Goal: Transaction & Acquisition: Purchase product/service

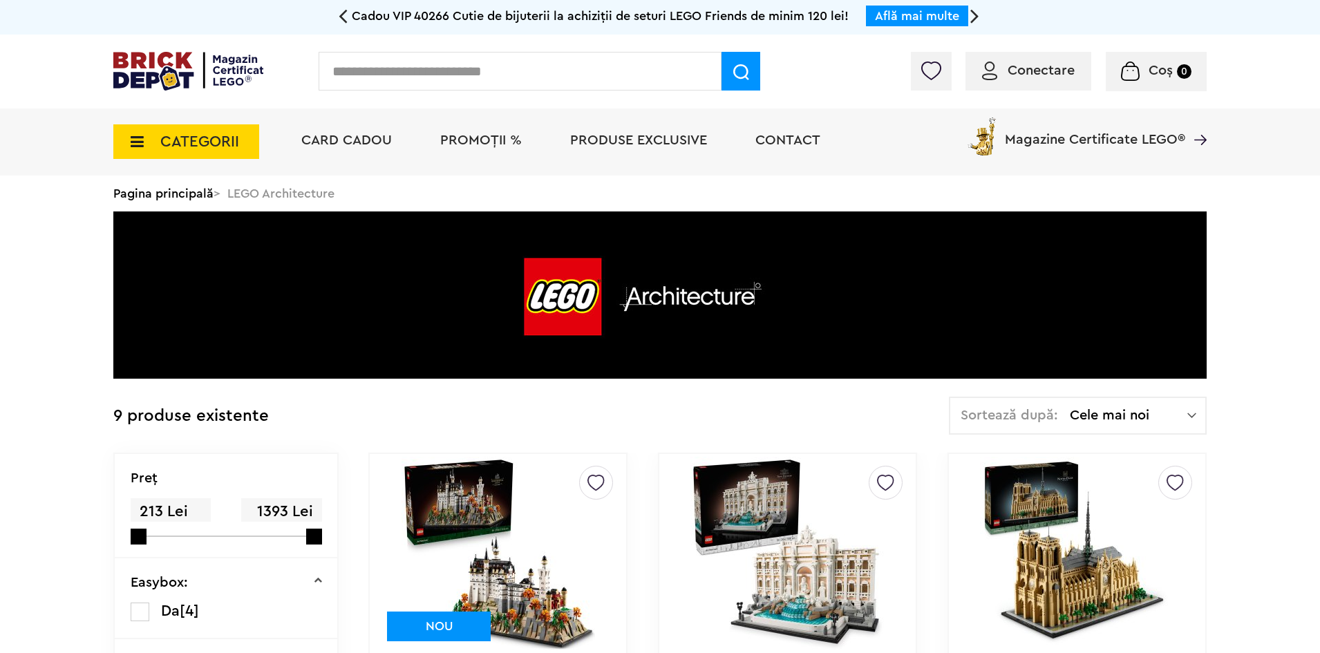
click at [207, 135] on span "CATEGORII" at bounding box center [199, 141] width 79 height 15
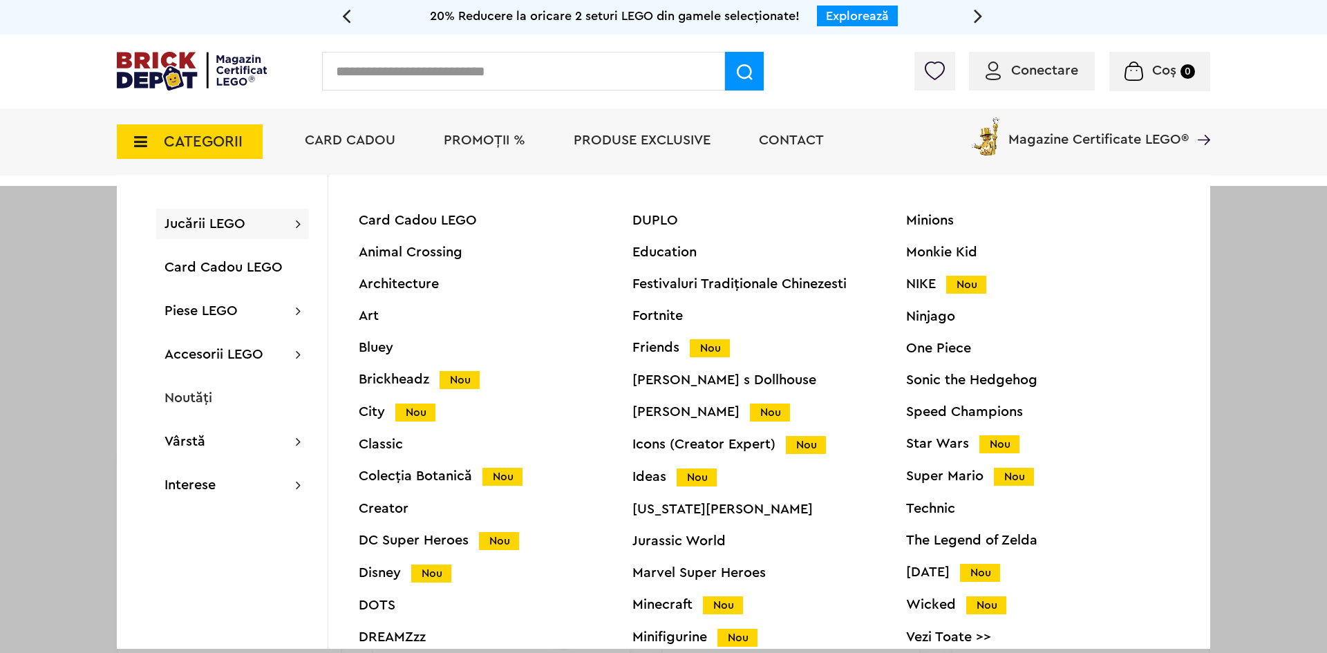
click at [668, 607] on div "Minecraft Nou" at bounding box center [769, 605] width 274 height 15
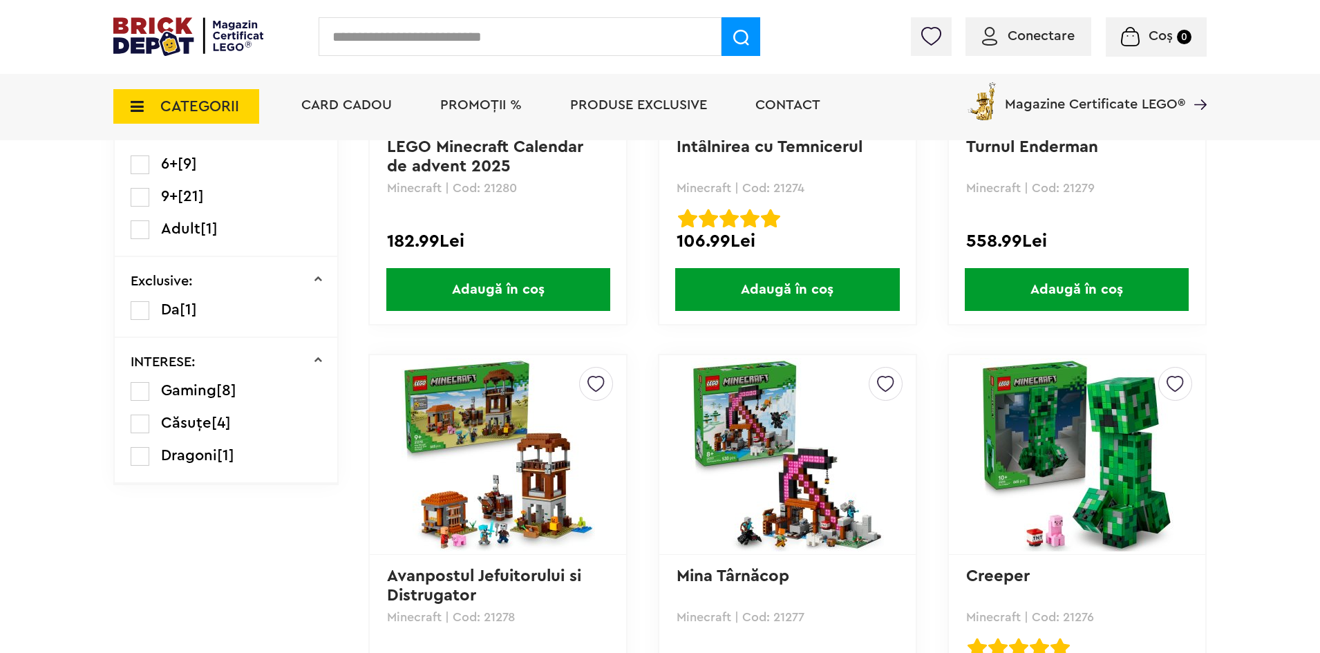
scroll to position [829, 0]
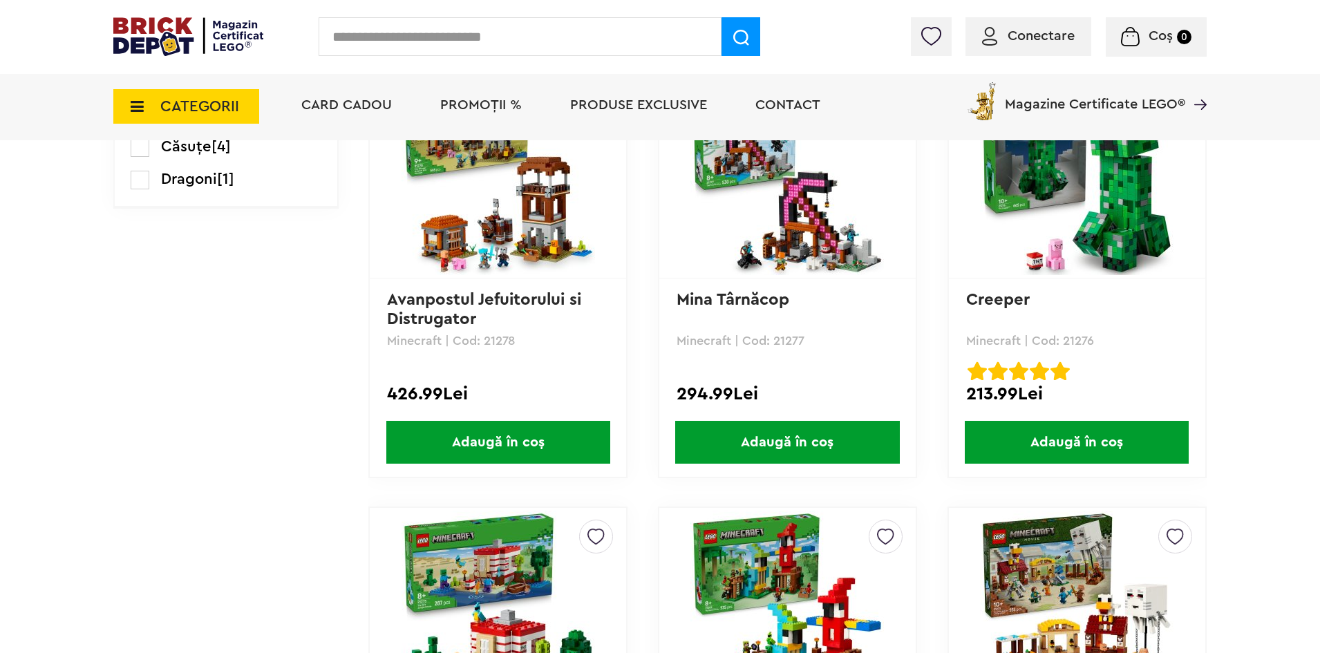
click at [1037, 436] on span "Adaugă în coș" at bounding box center [1077, 442] width 224 height 43
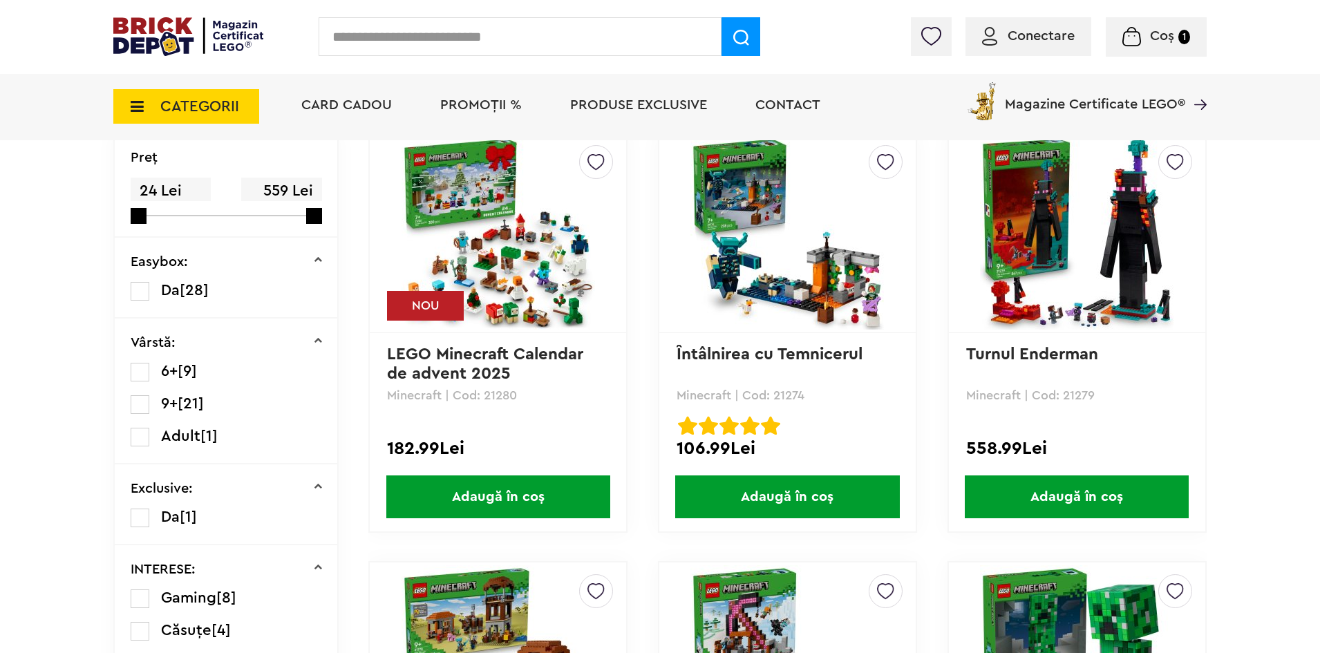
scroll to position [0, 0]
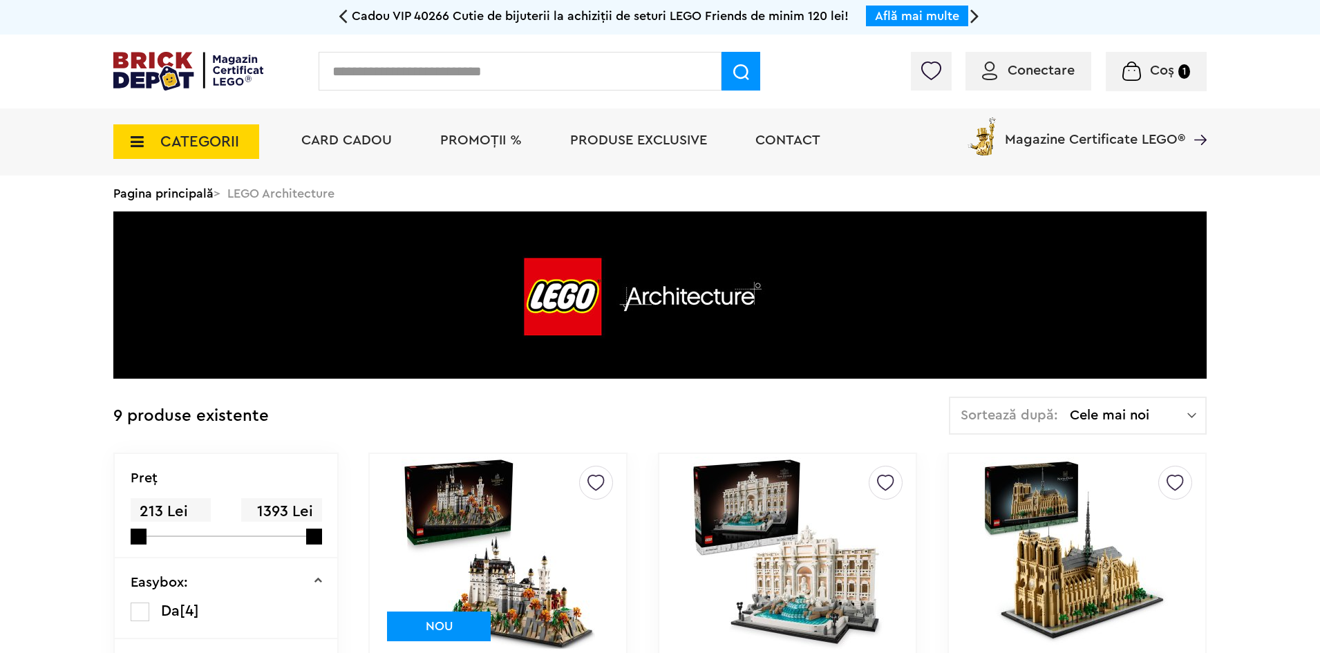
click at [254, 144] on span "CATEGORII" at bounding box center [186, 141] width 146 height 35
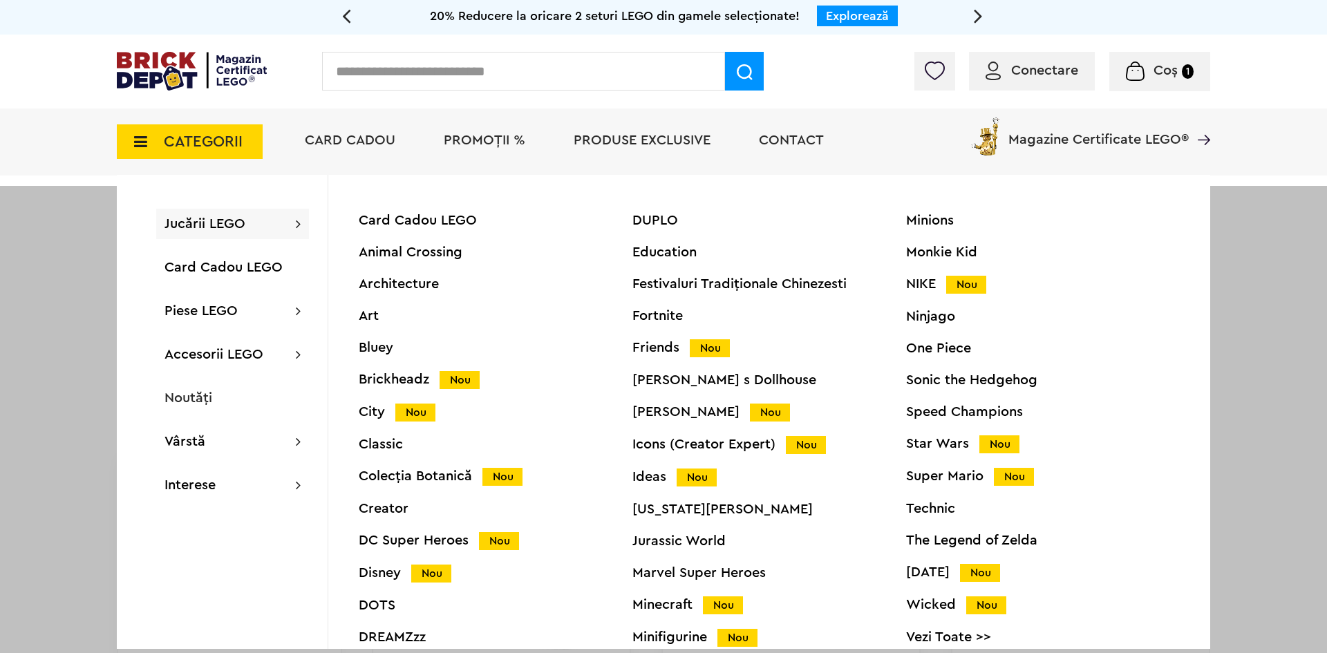
click at [205, 156] on span "CATEGORII" at bounding box center [190, 141] width 146 height 35
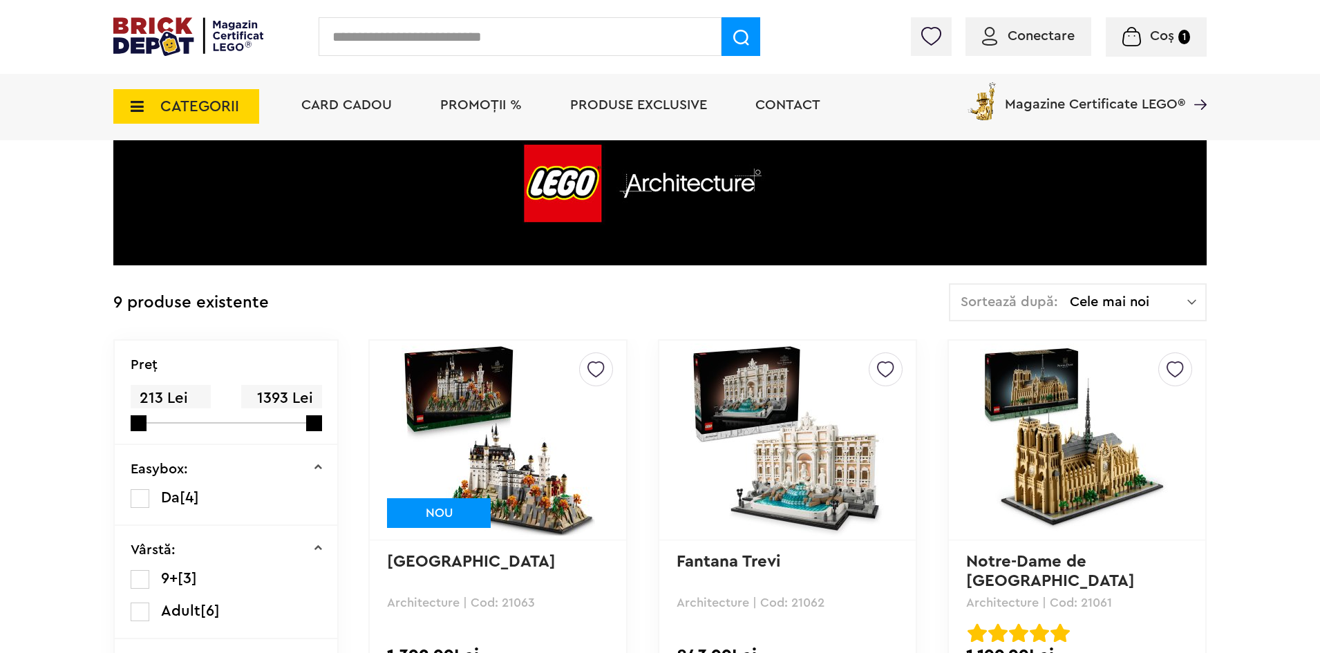
scroll to position [207, 0]
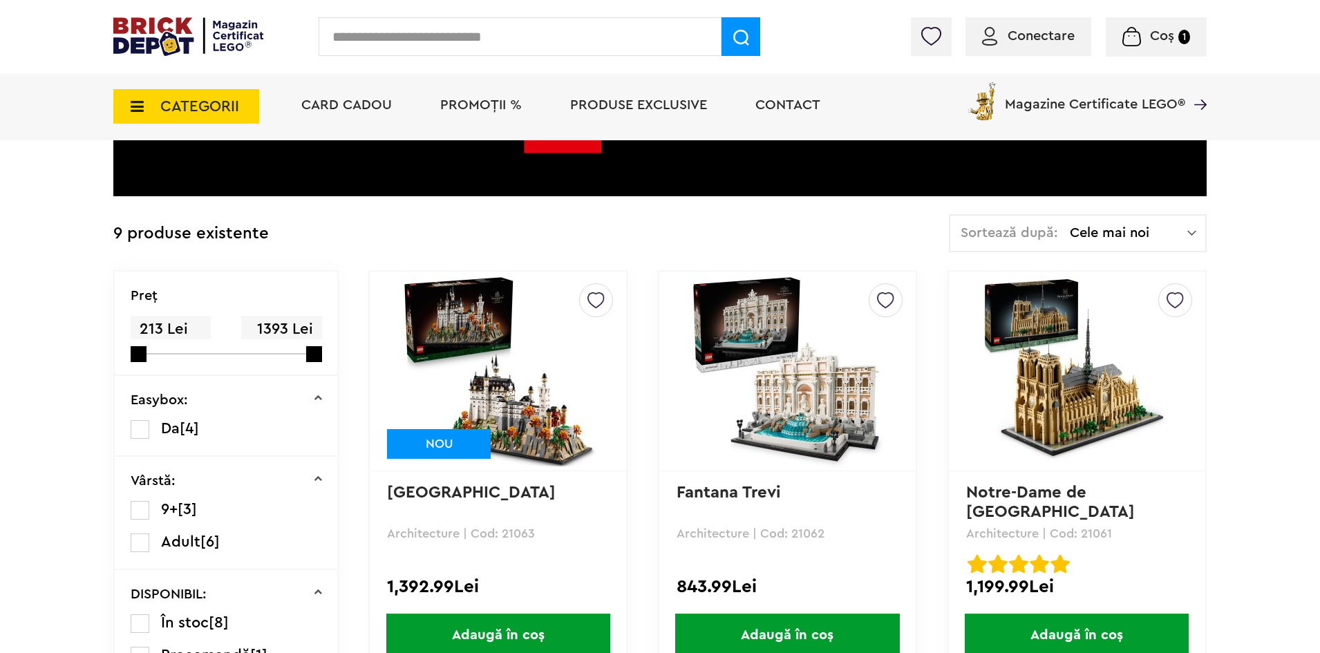
click at [231, 114] on span "CATEGORII" at bounding box center [199, 106] width 79 height 15
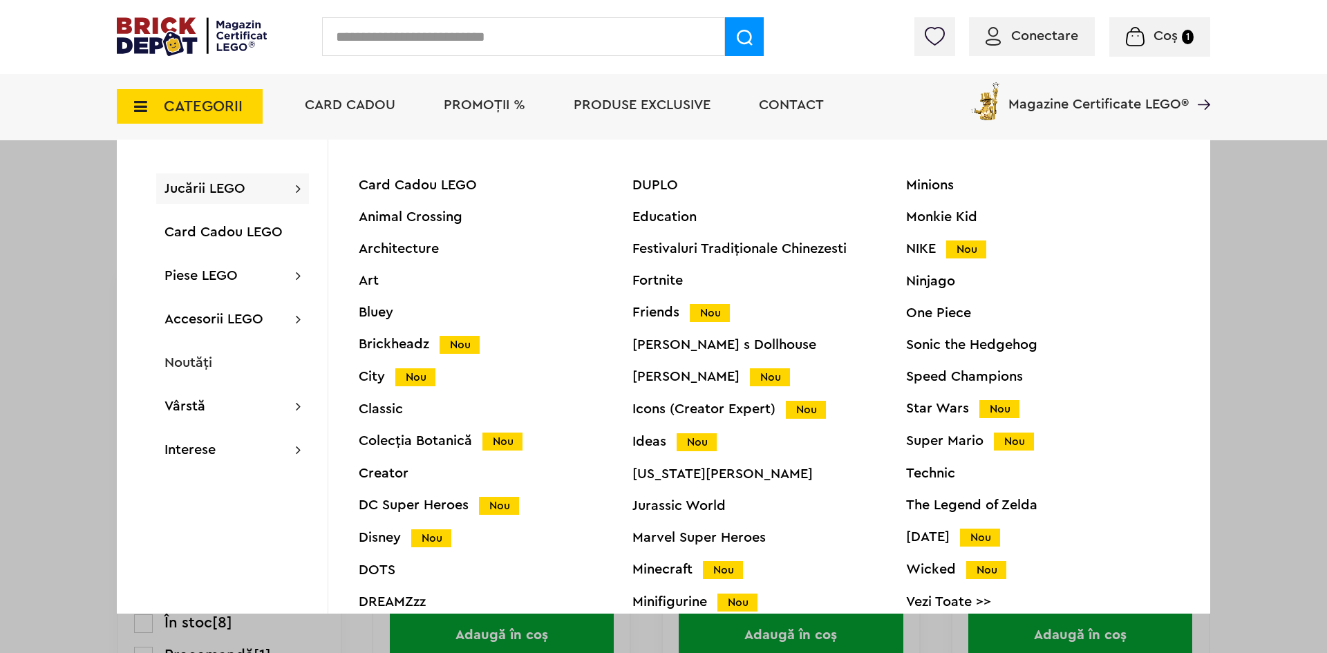
click at [654, 556] on div "DUPLO Education Festivaluri Tradiţionale Chinezesti Fortnite Friends Nou Gabby …" at bounding box center [769, 402] width 274 height 449
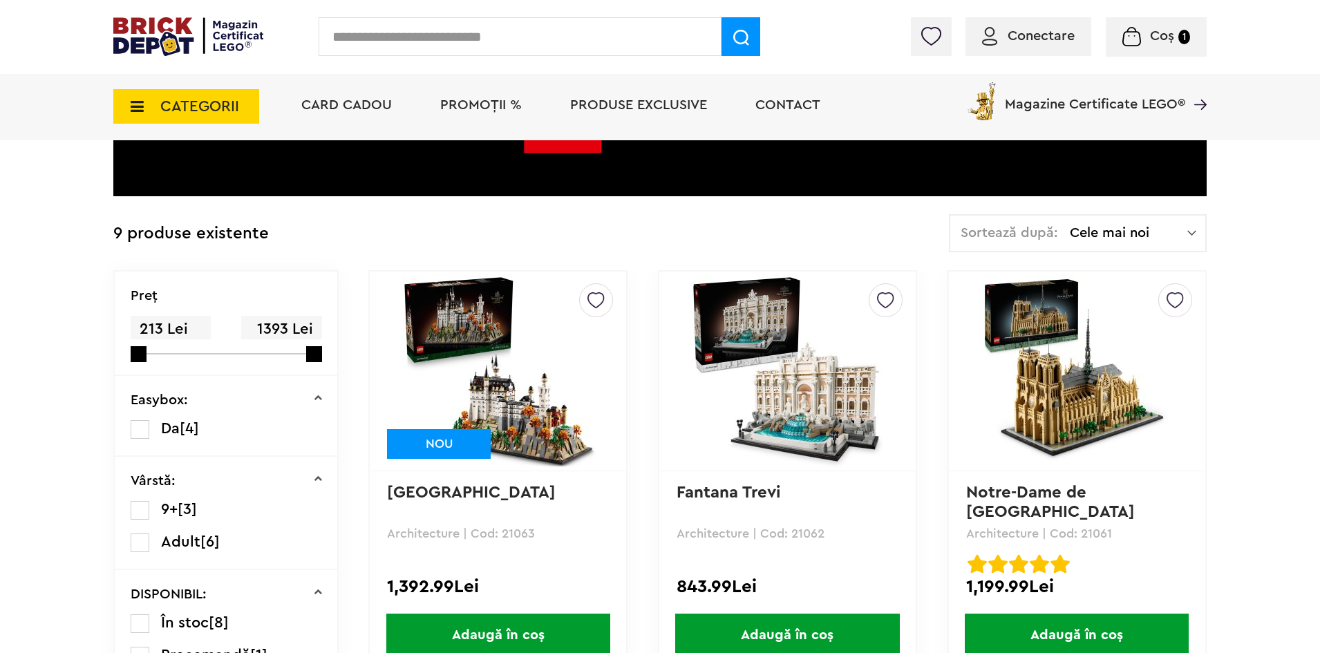
click at [244, 102] on span "CATEGORII" at bounding box center [186, 106] width 146 height 35
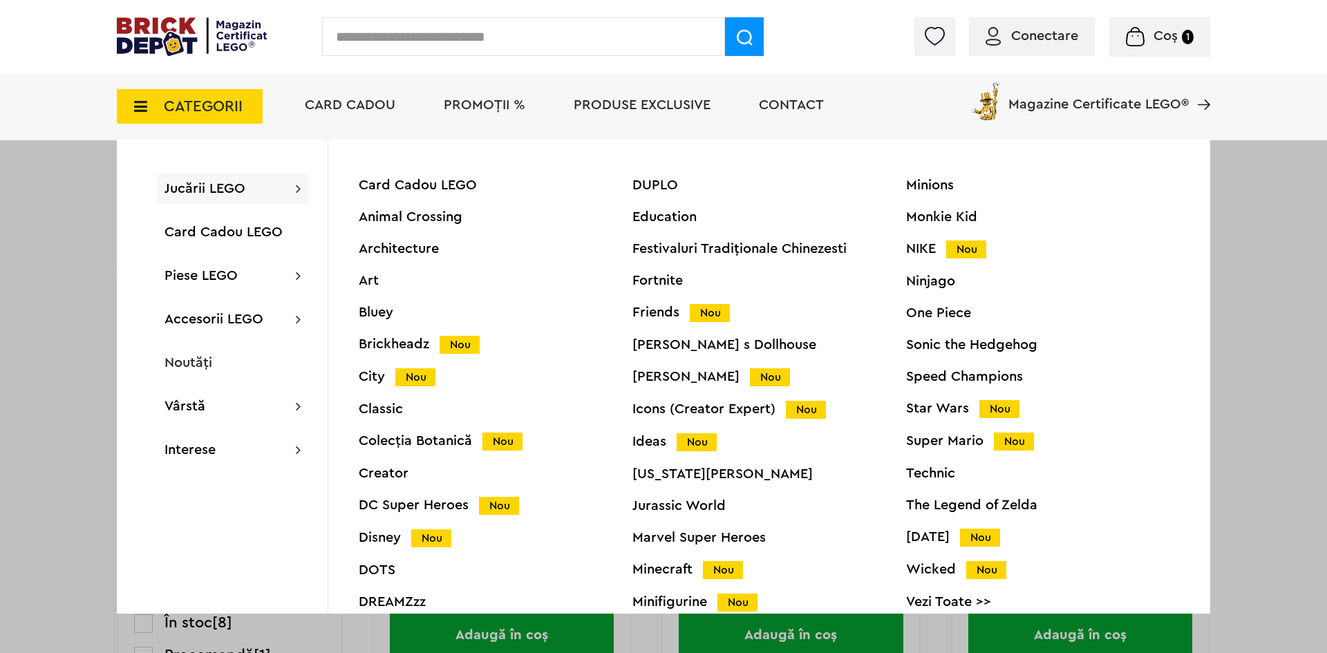
click at [684, 566] on div "Minecraft Nou" at bounding box center [769, 569] width 274 height 15
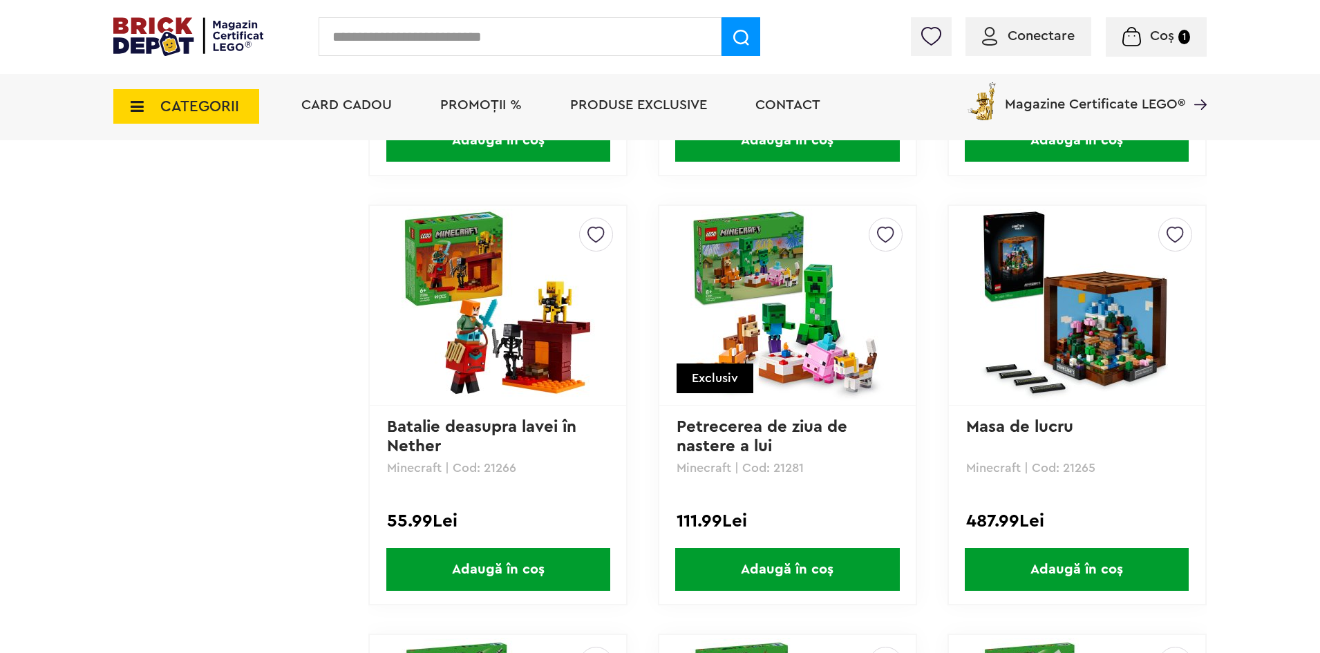
scroll to position [2349, 0]
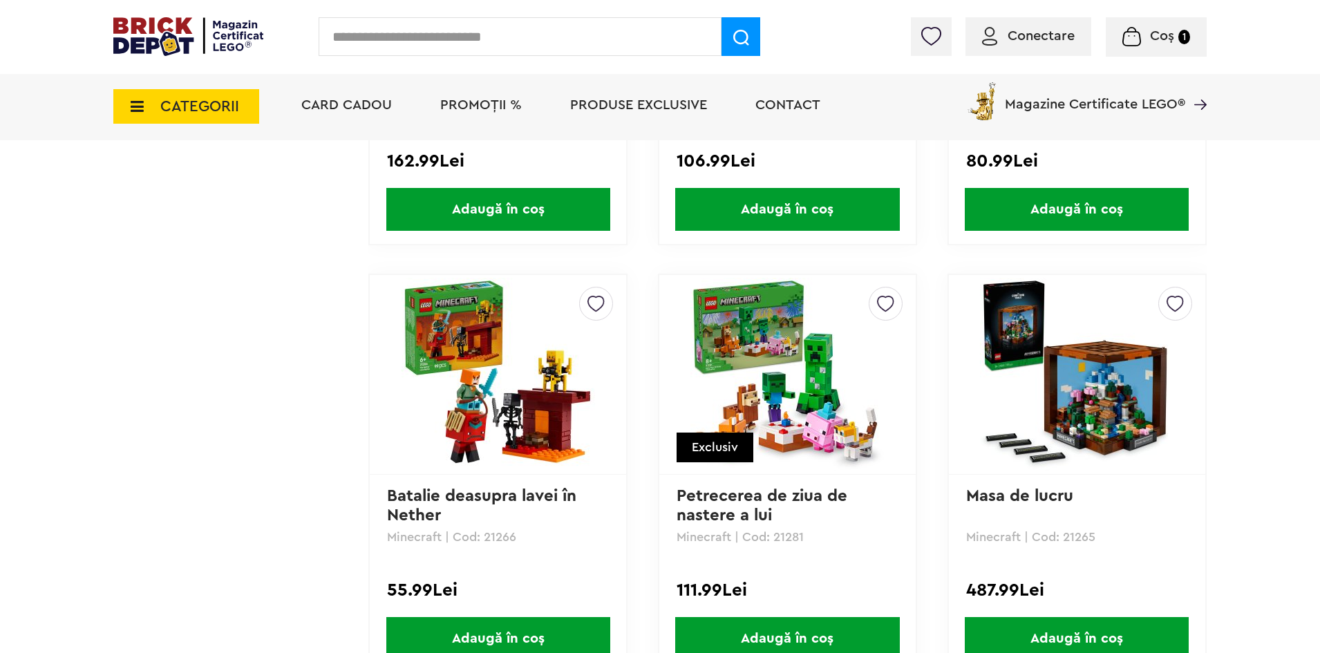
click at [1004, 384] on img at bounding box center [1076, 374] width 193 height 193
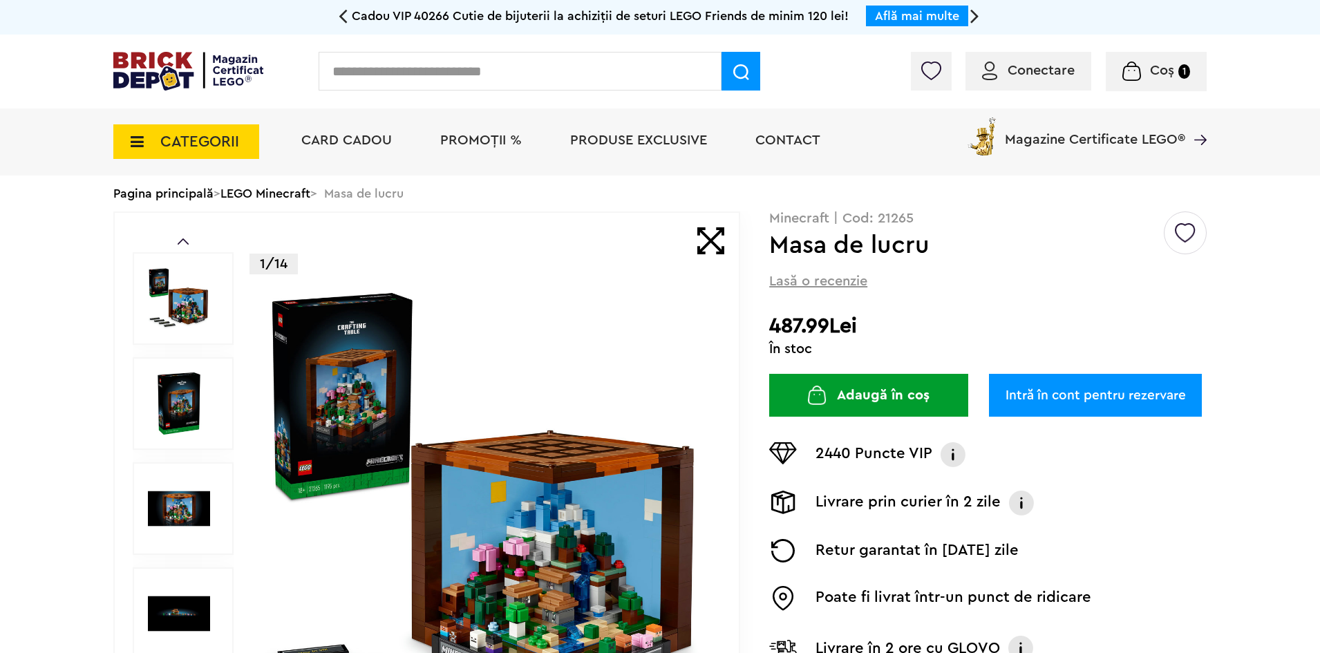
click at [323, 482] on img at bounding box center [486, 508] width 445 height 445
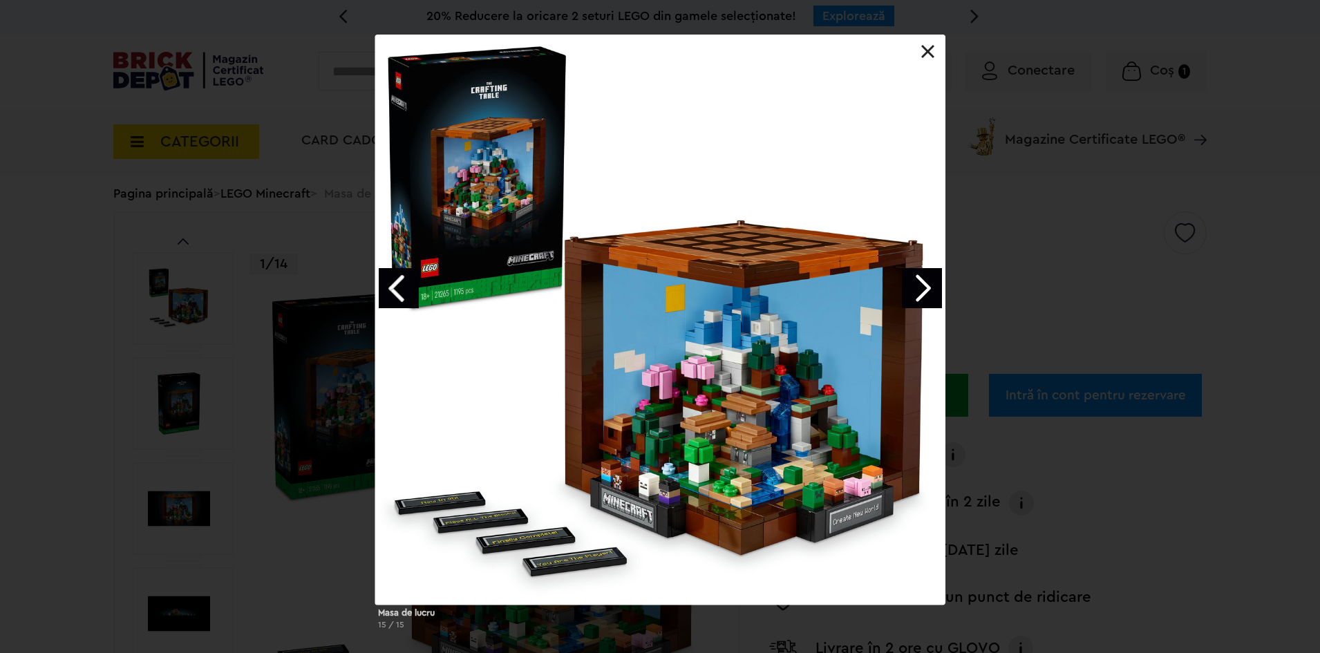
click at [926, 53] on link at bounding box center [928, 52] width 14 height 14
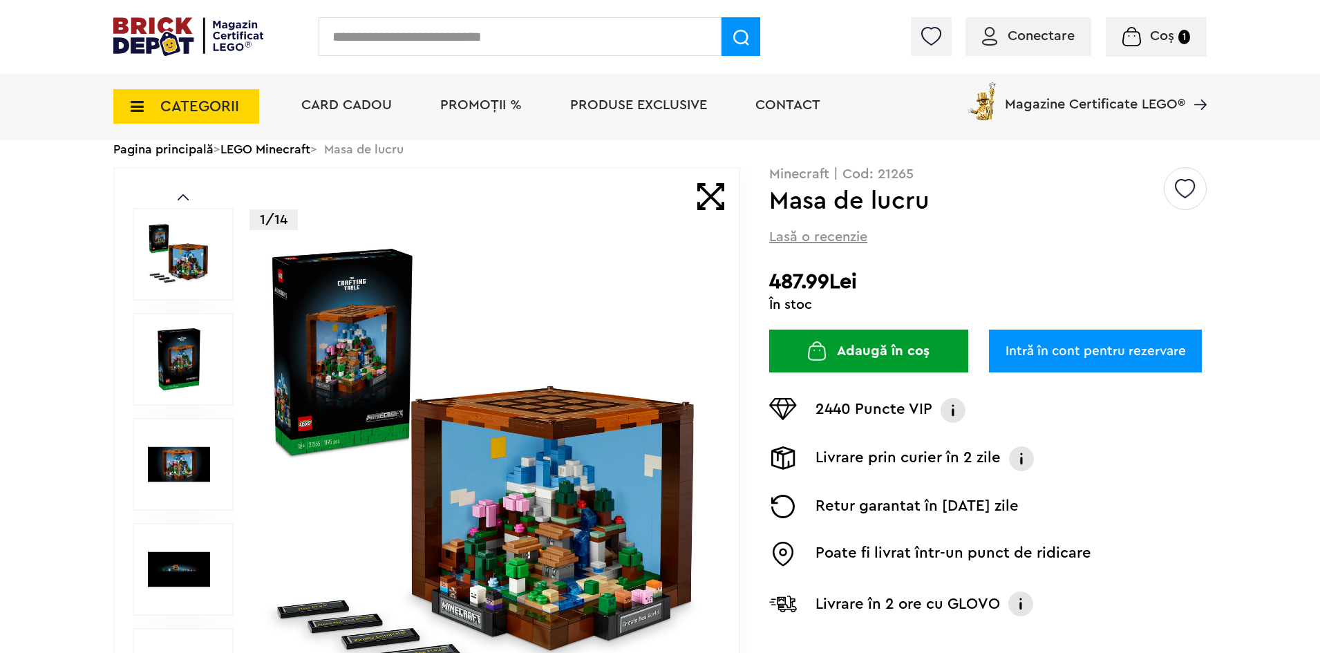
scroll to position [276, 0]
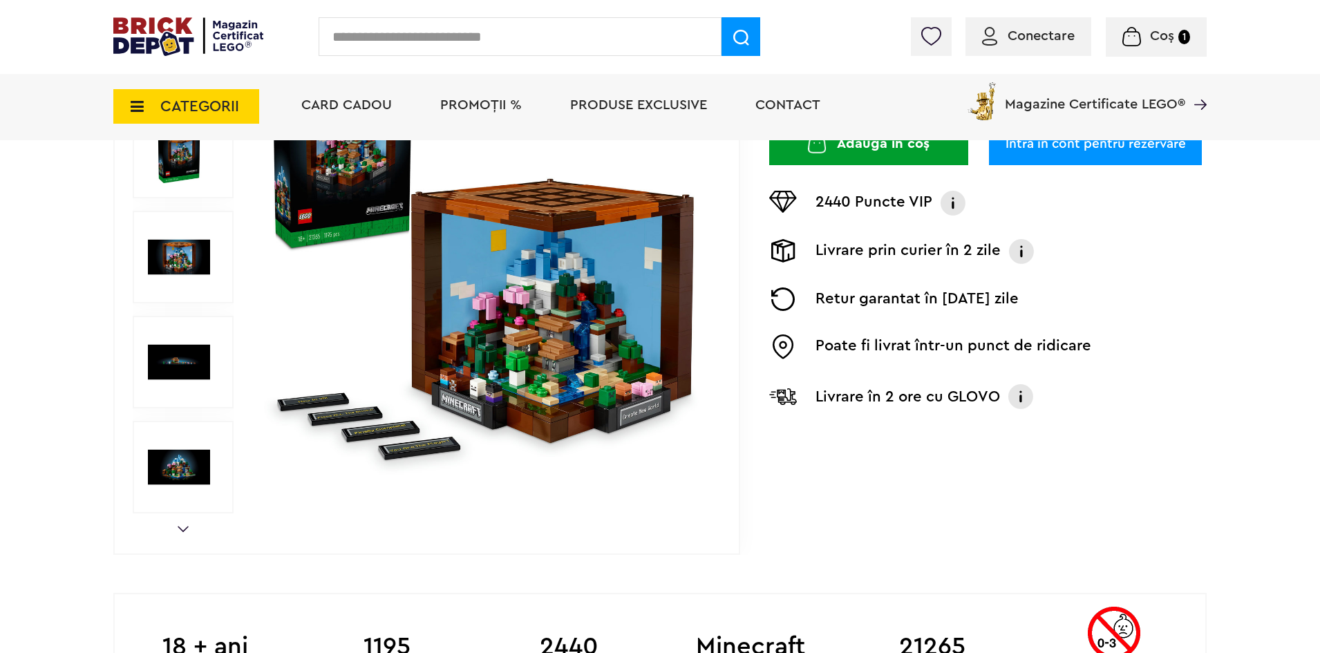
click at [534, 370] on img at bounding box center [486, 257] width 445 height 445
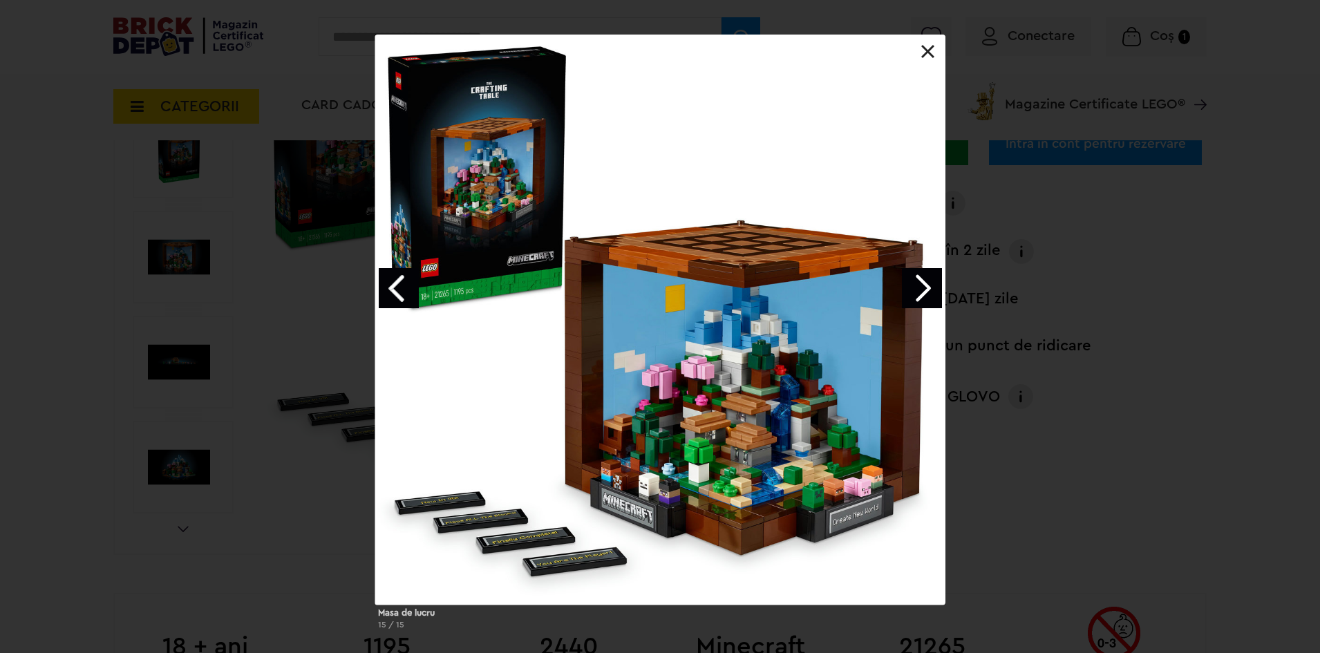
click at [912, 301] on link "Next image" at bounding box center [922, 288] width 40 height 40
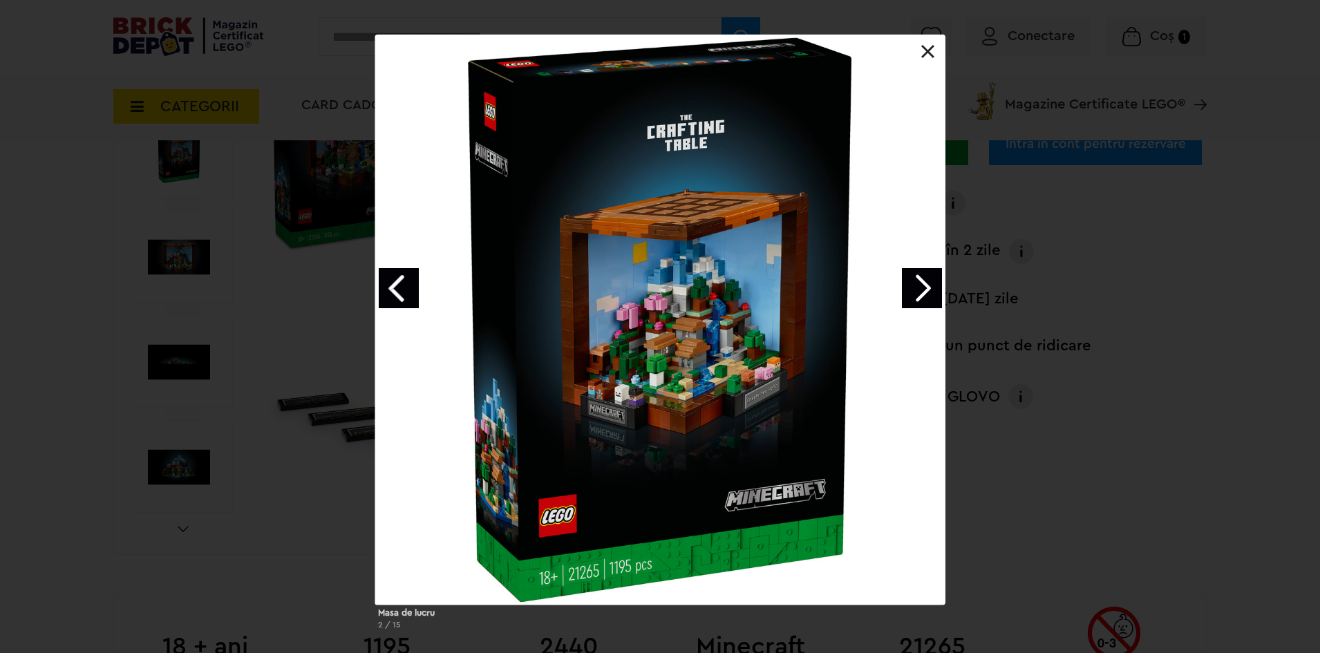
click at [921, 56] on link at bounding box center [928, 52] width 14 height 14
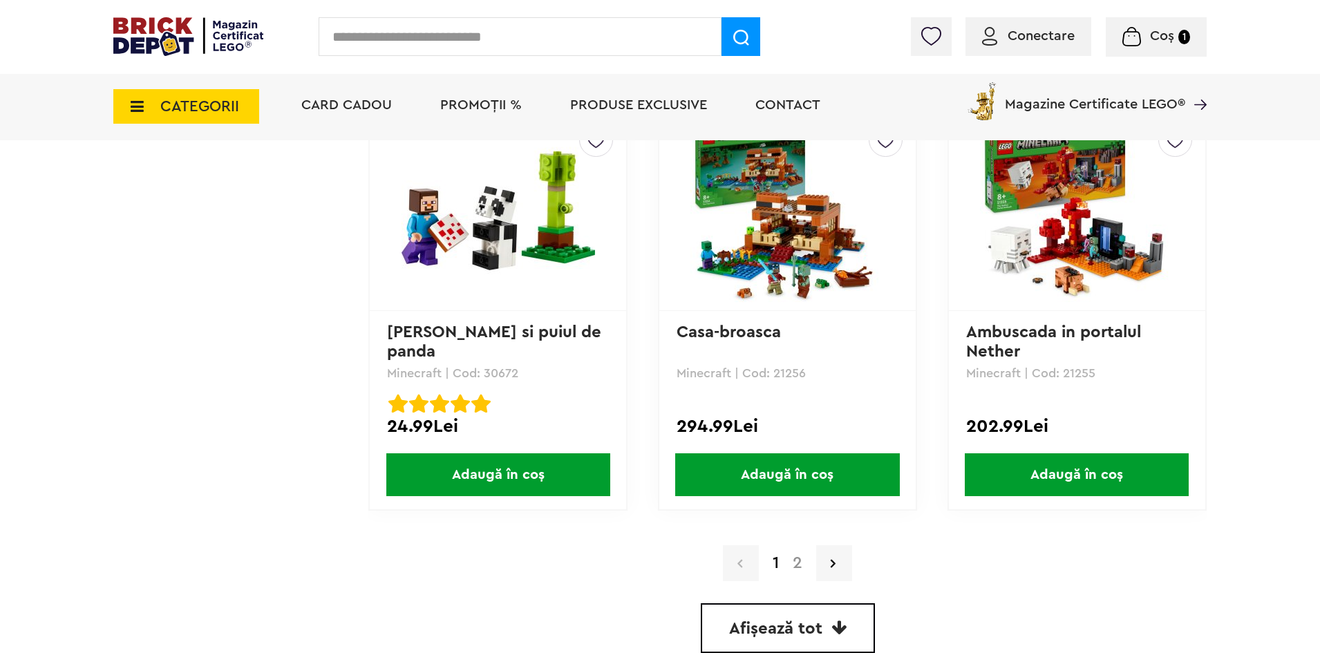
scroll to position [3870, 0]
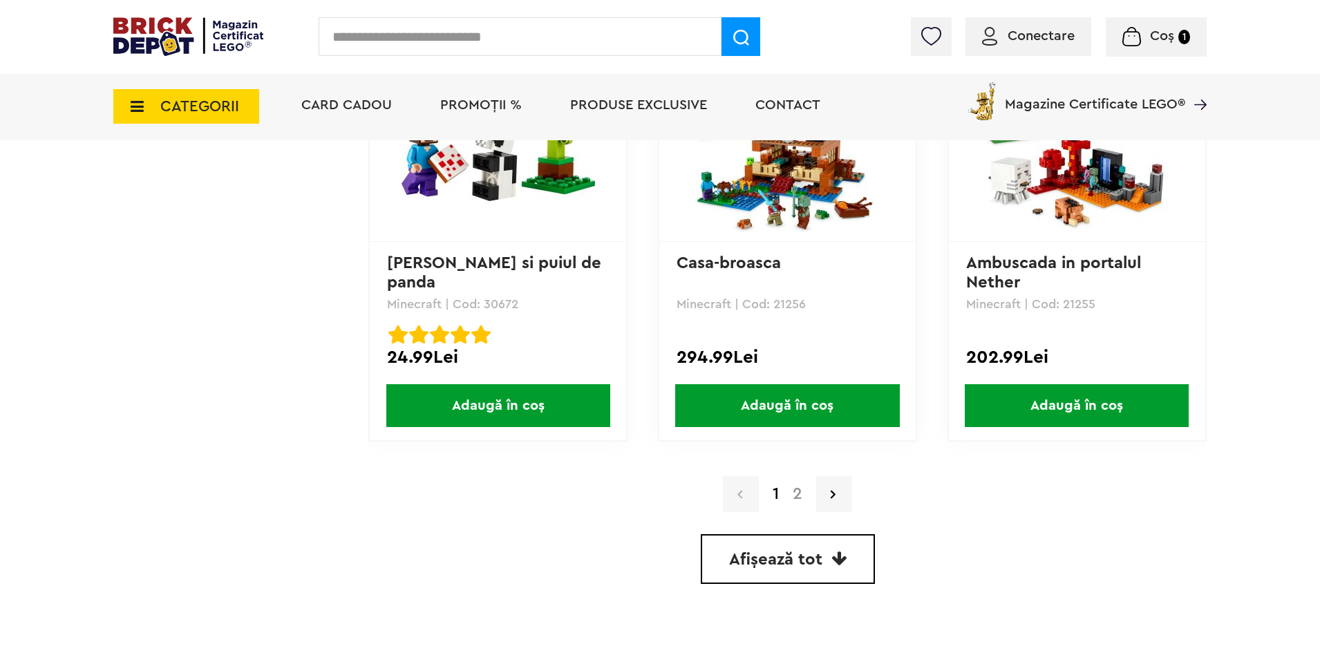
click at [789, 491] on link "2" at bounding box center [797, 494] width 23 height 17
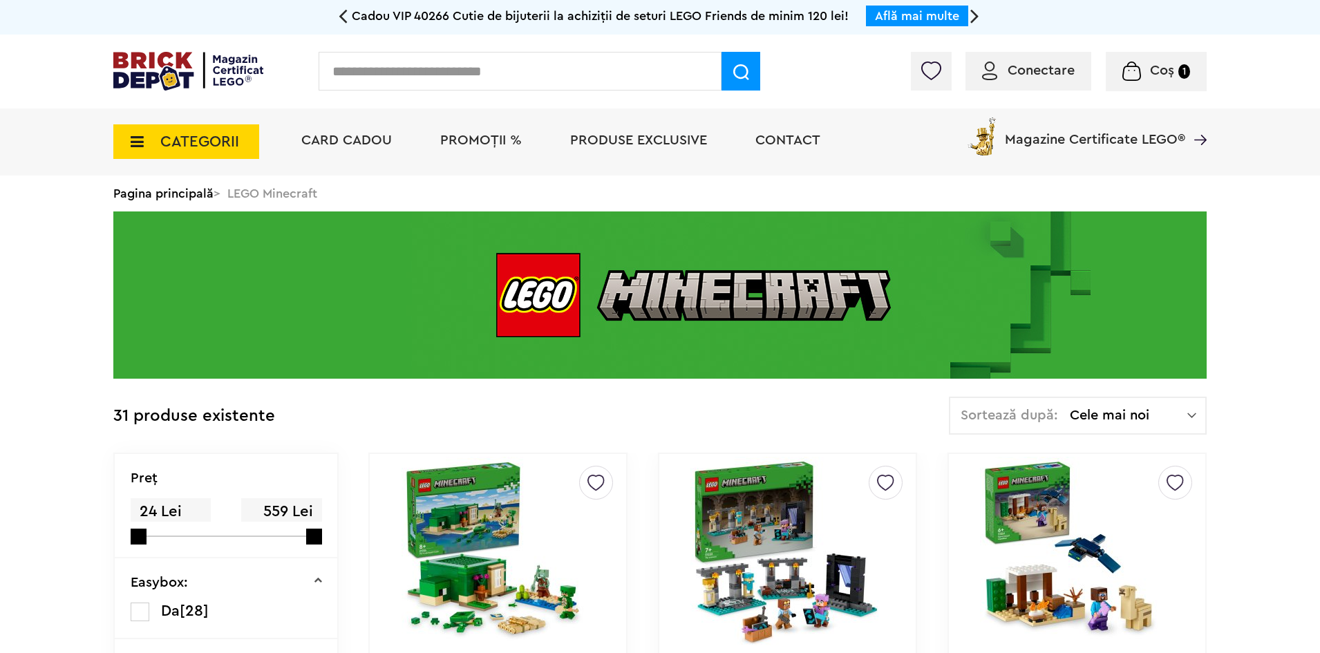
click at [345, 17] on icon at bounding box center [343, 15] width 9 height 24
click at [833, 11] on link "Explorează" at bounding box center [853, 16] width 63 height 12
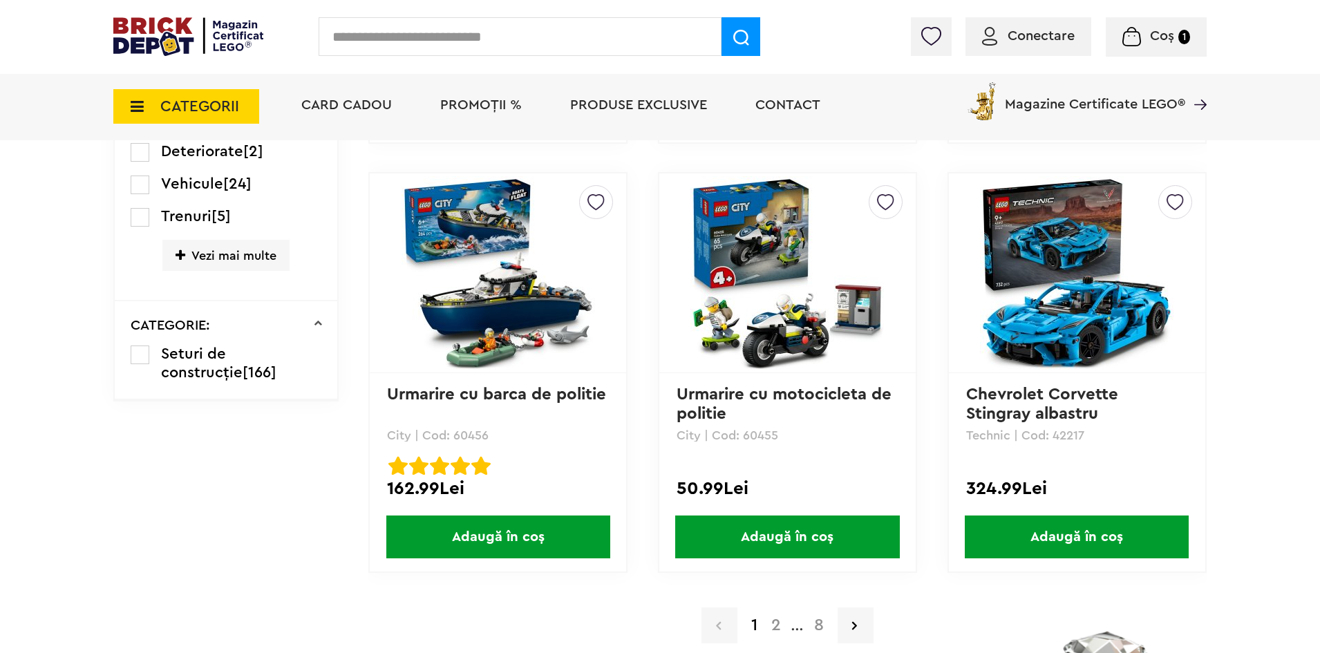
scroll to position [2902, 0]
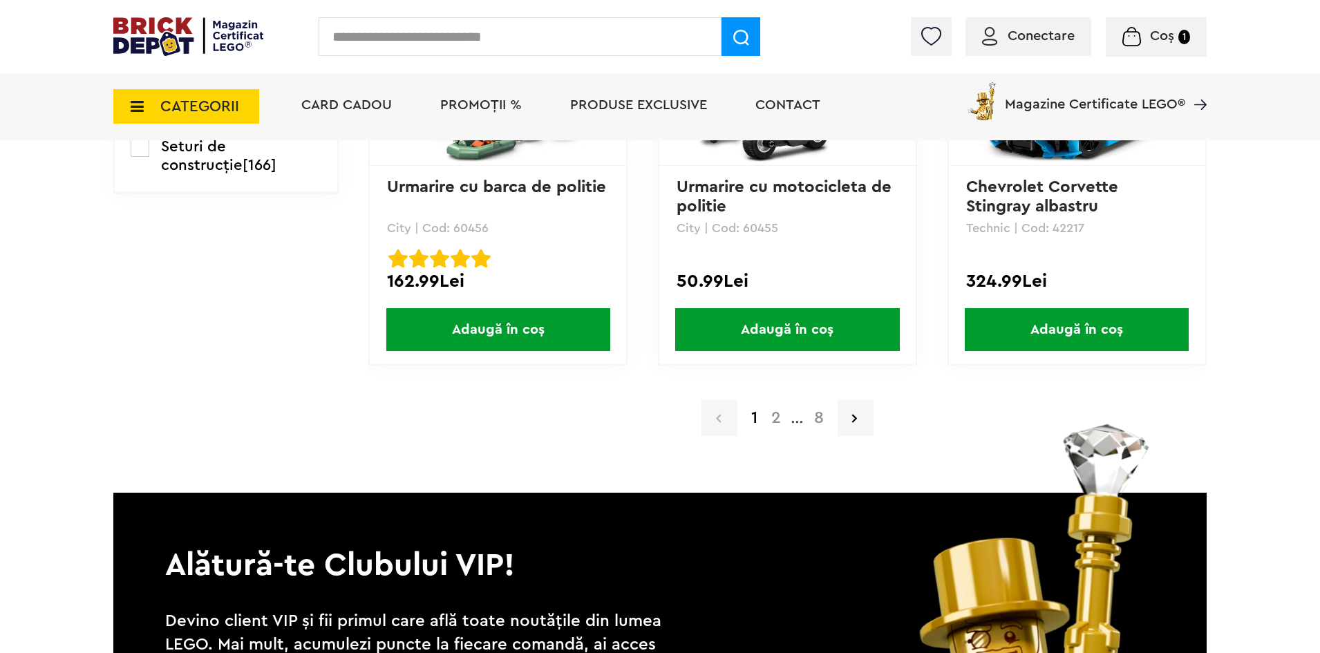
click at [779, 418] on a=LEGO%20Technic&lego=1&order=1&page=2"] "2" at bounding box center [775, 418] width 23 height 17
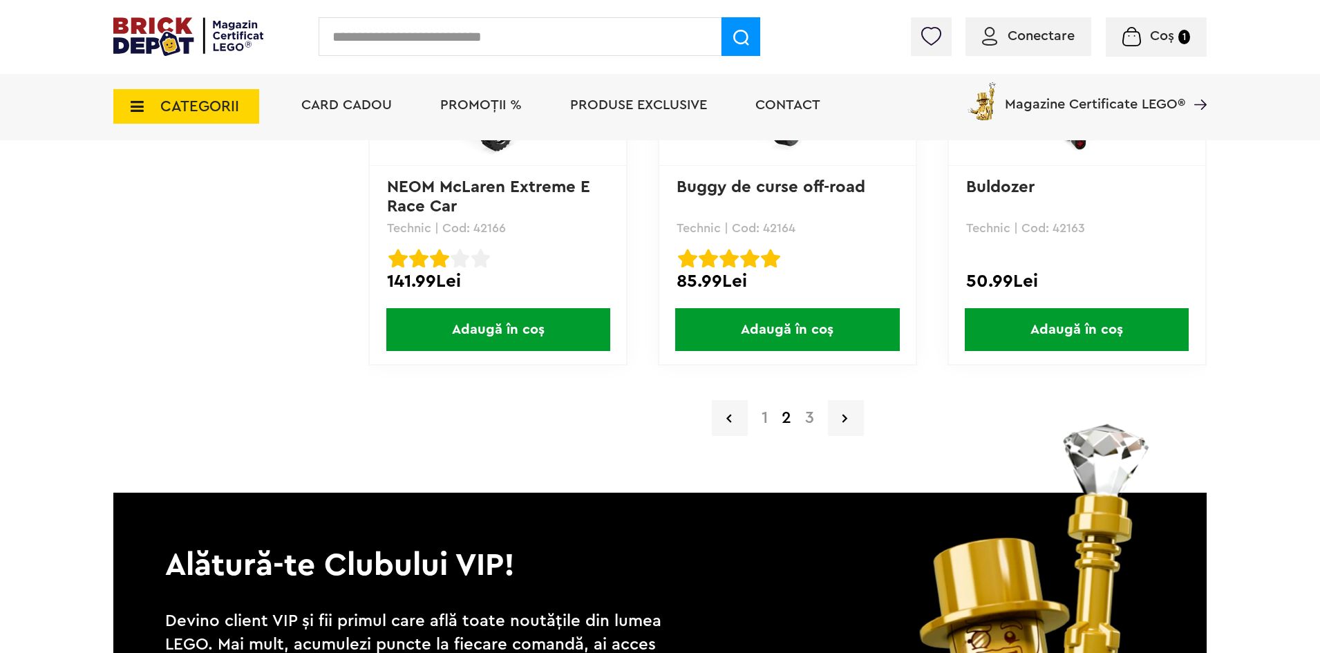
scroll to position [2695, 0]
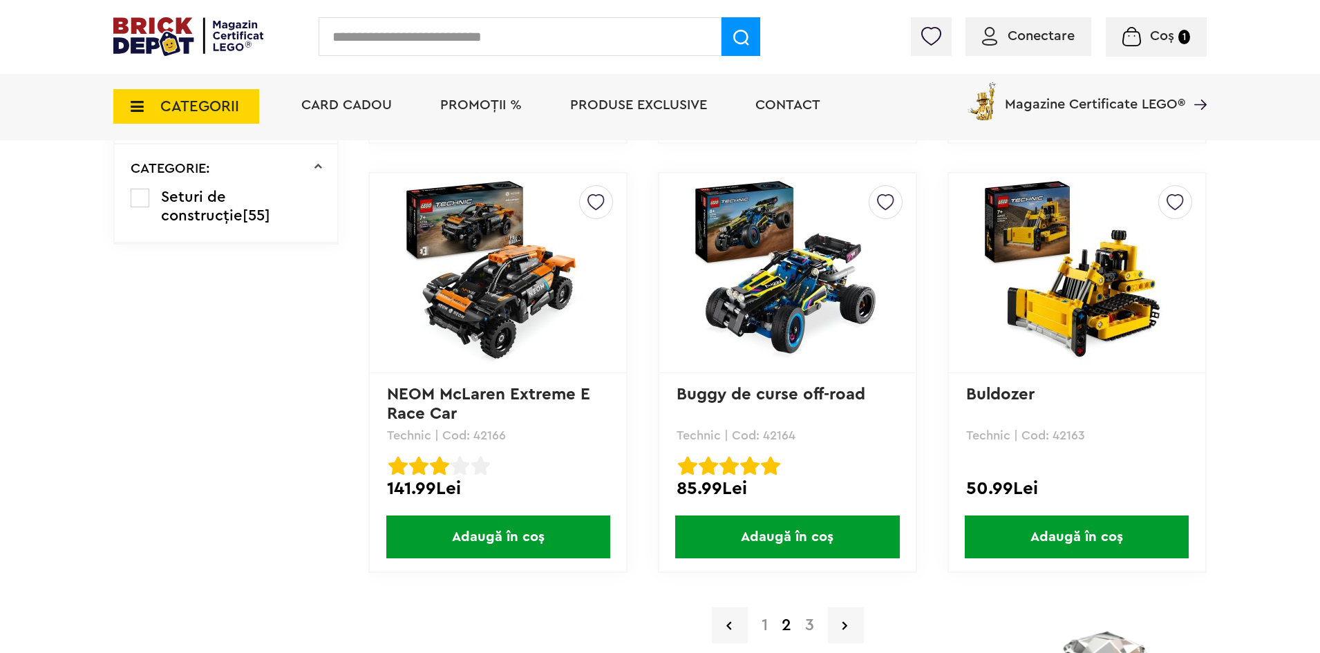
click at [802, 619] on a=LEGO%20Technic&lego=1&order=1&page=3"] "3" at bounding box center [809, 625] width 23 height 17
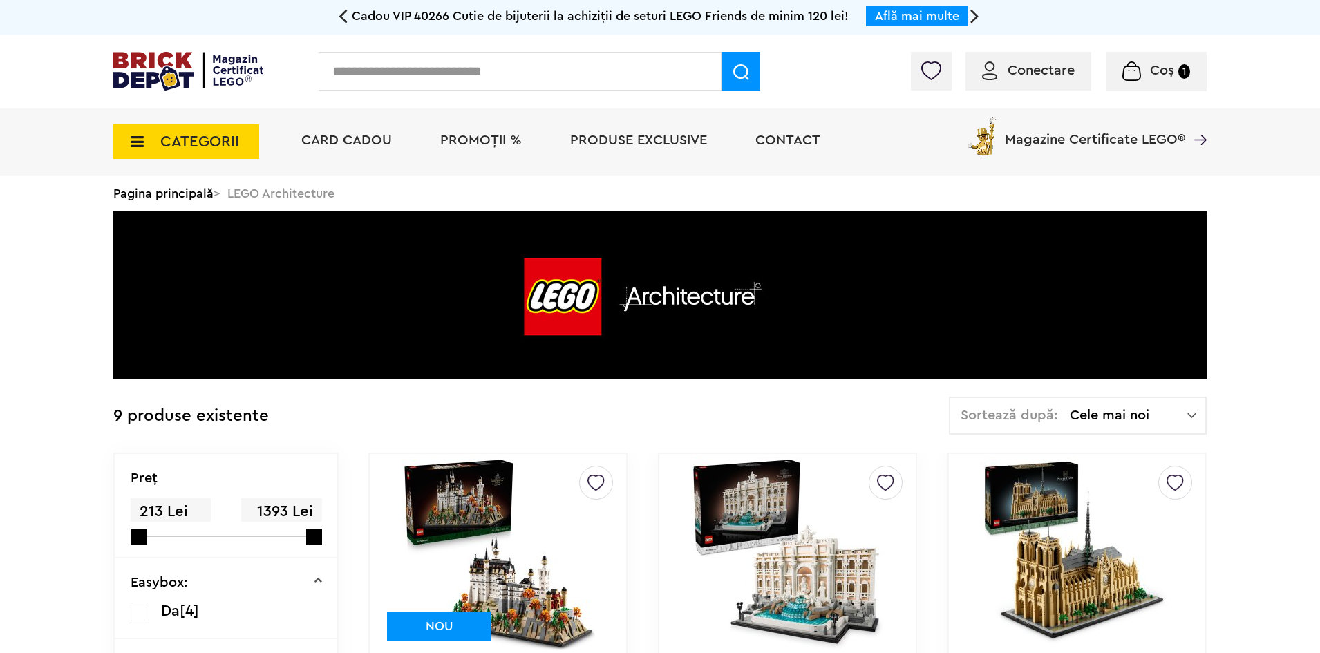
click at [202, 149] on span "CATEGORII" at bounding box center [199, 141] width 79 height 15
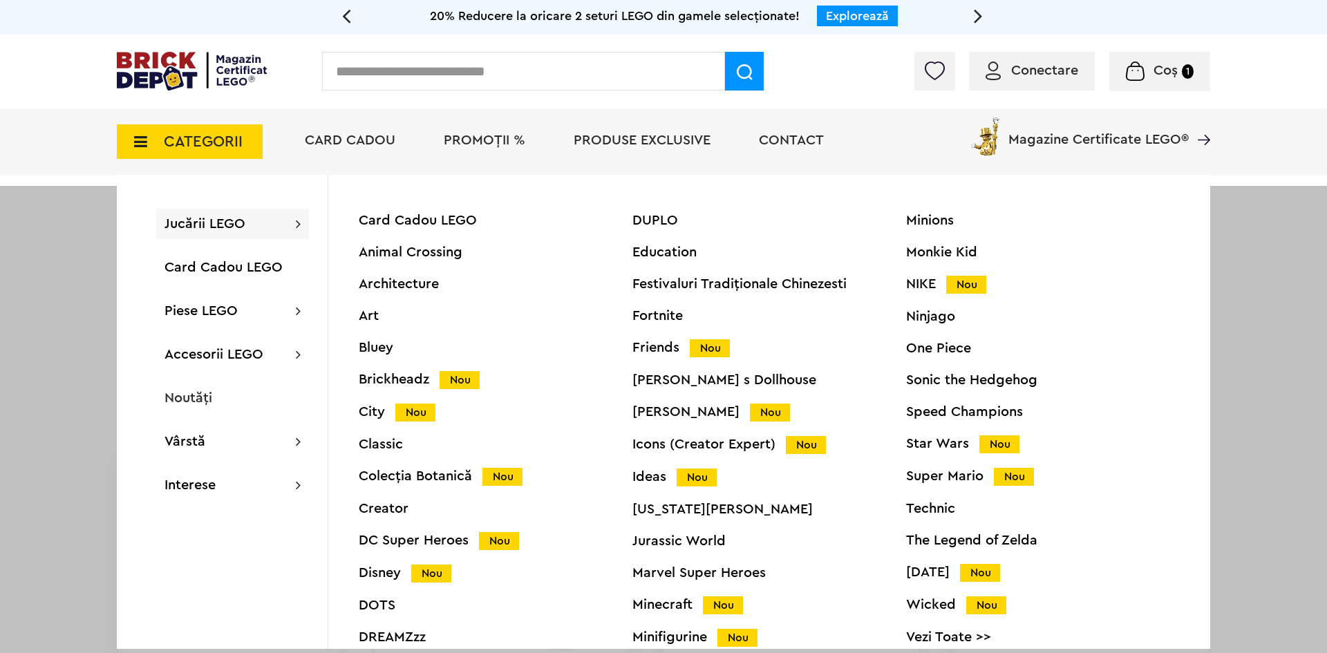
click at [654, 603] on div "Minecraft Nou" at bounding box center [769, 605] width 274 height 15
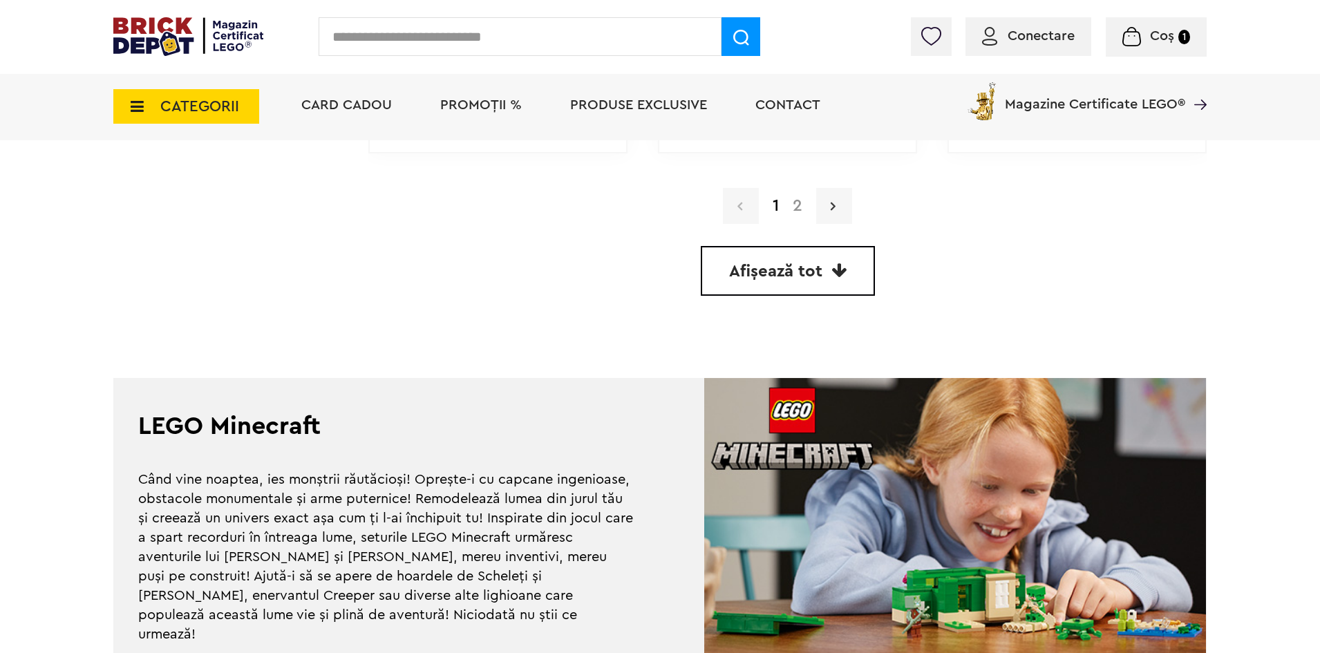
scroll to position [4020, 0]
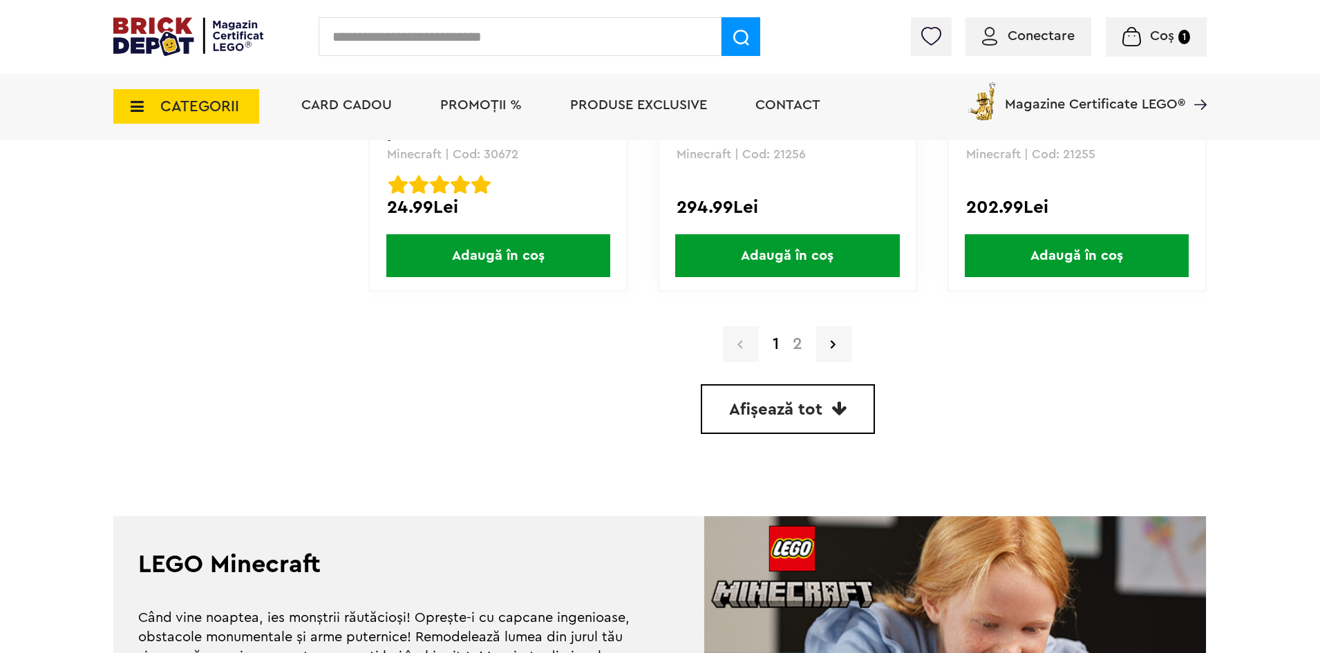
click at [804, 348] on link "2" at bounding box center [797, 344] width 23 height 17
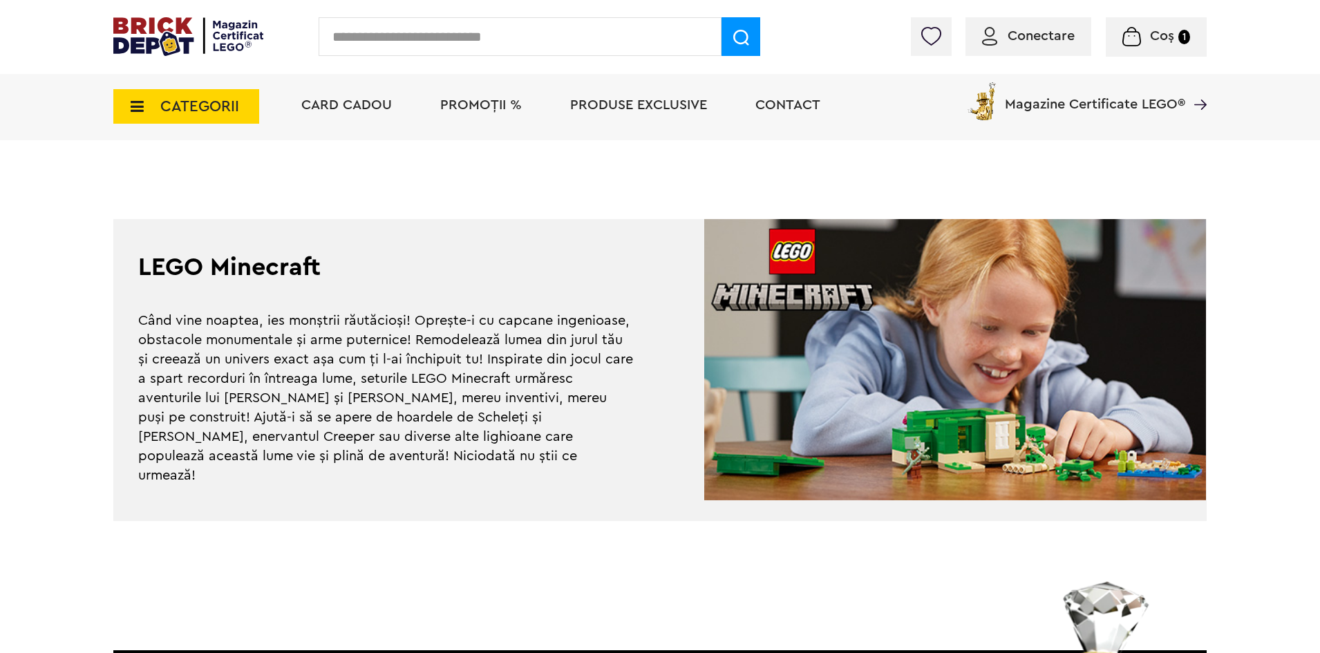
scroll to position [1106, 0]
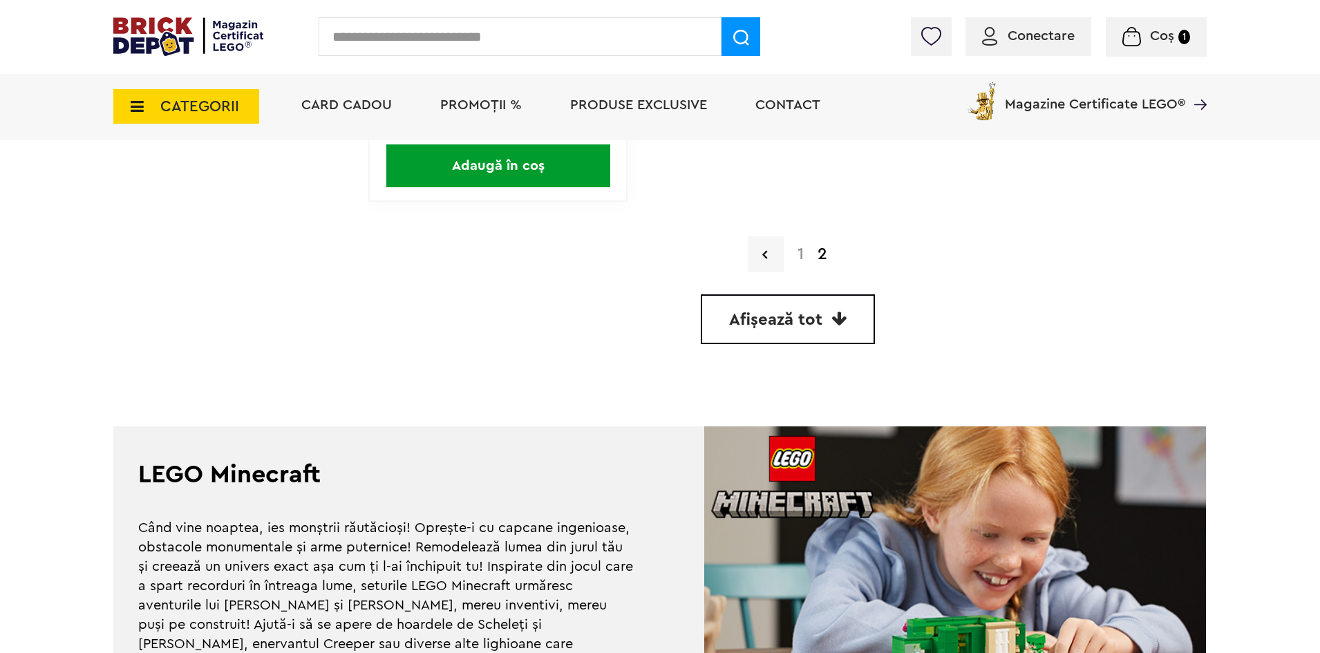
click at [797, 261] on link "1" at bounding box center [801, 254] width 20 height 17
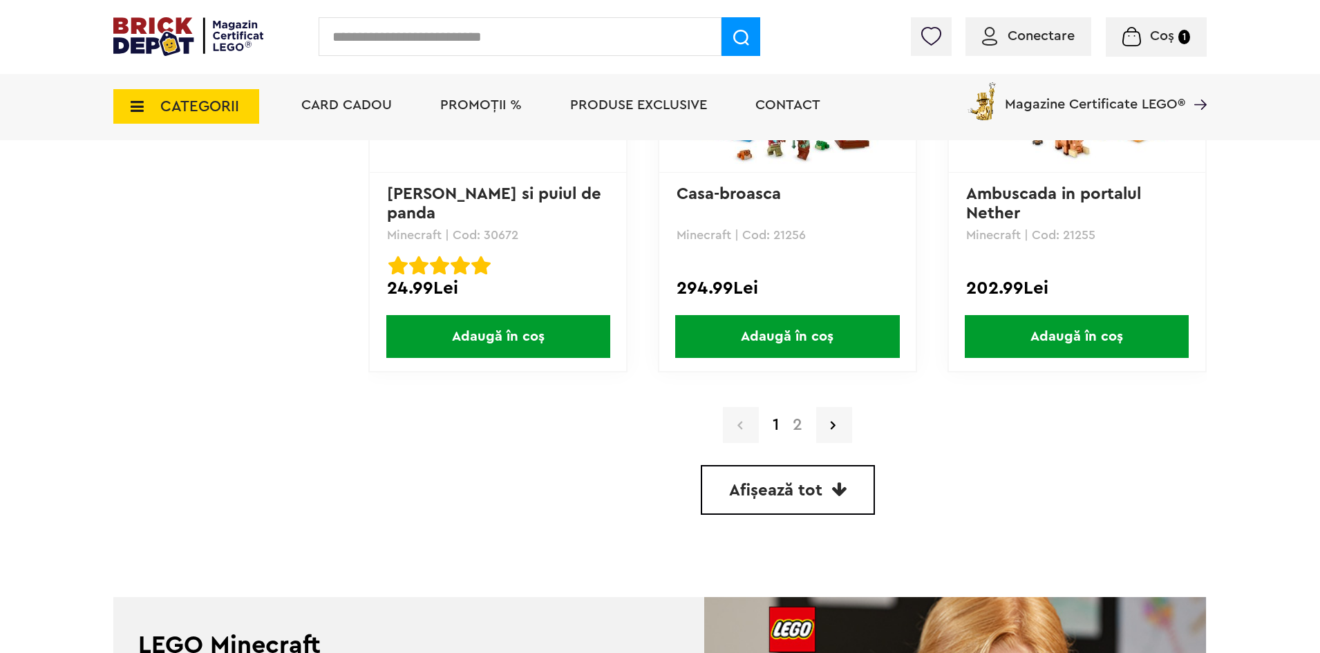
scroll to position [4008, 0]
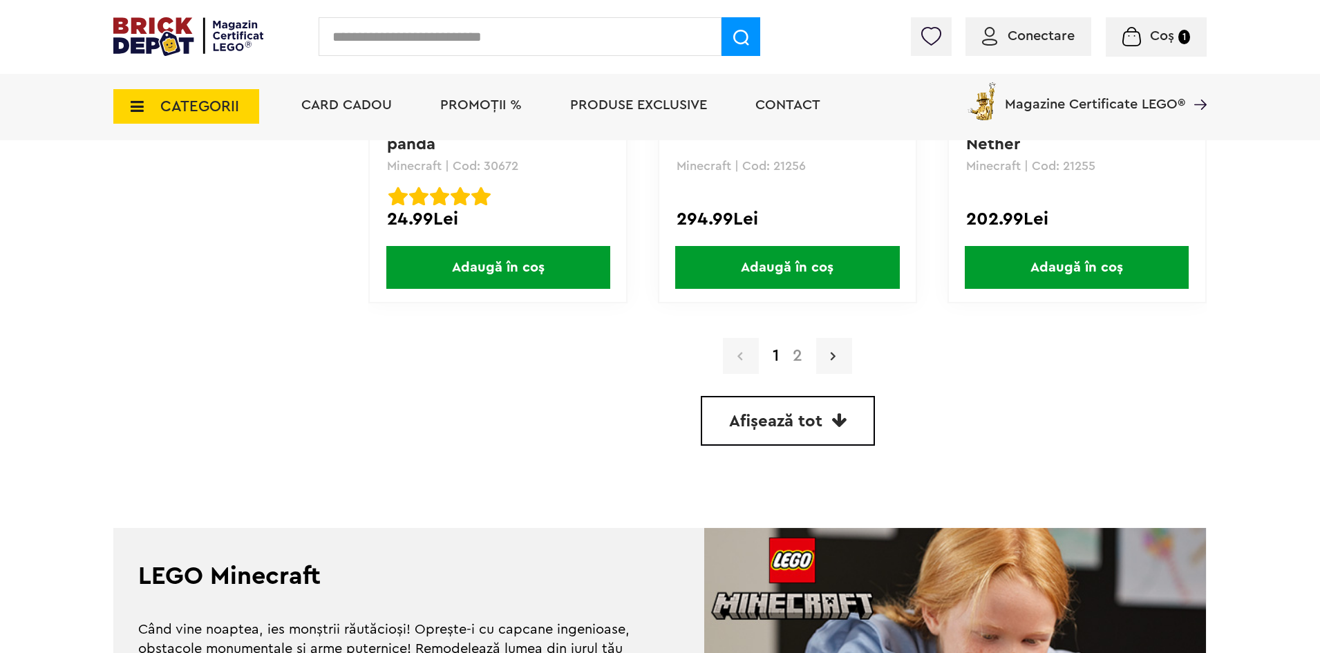
click at [835, 356] on icon at bounding box center [833, 356] width 5 height 14
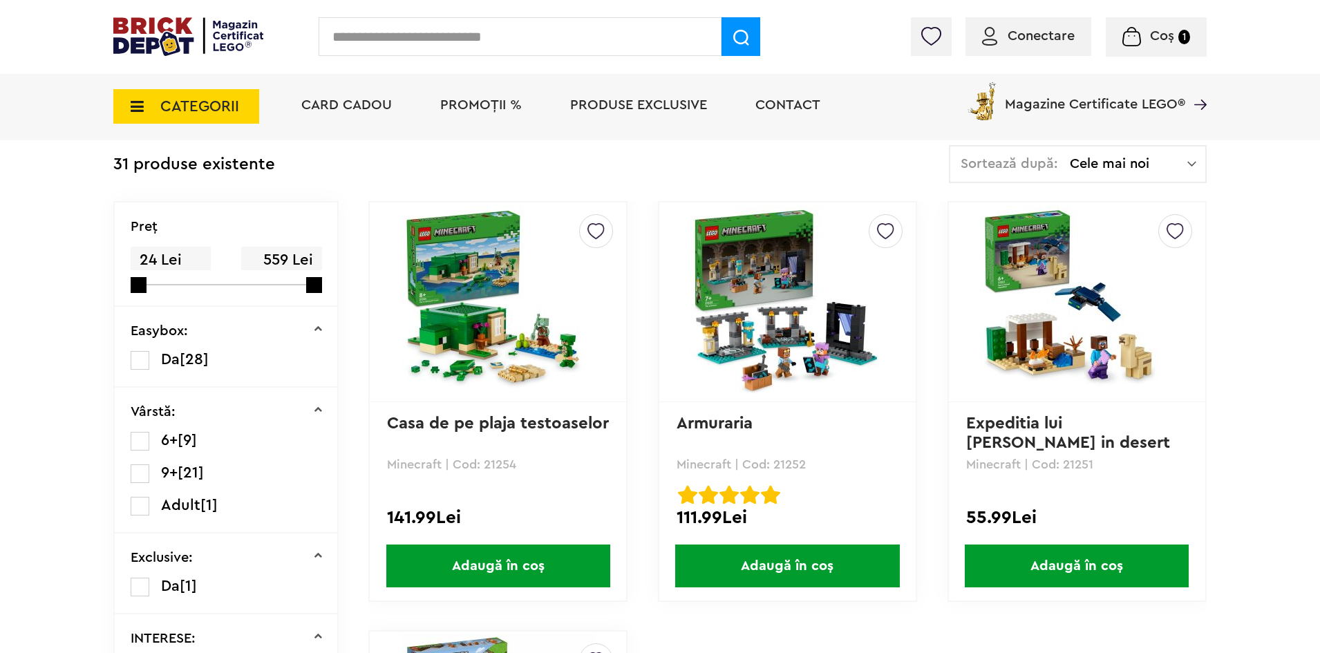
scroll to position [346, 0]
